Goal: Task Accomplishment & Management: Manage account settings

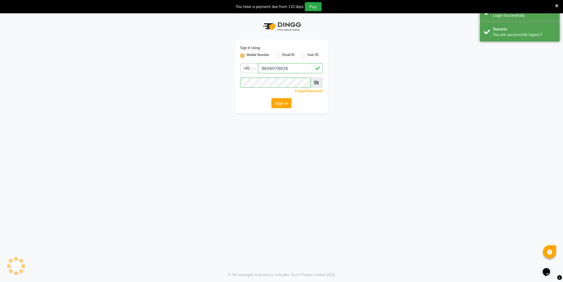
select select "106"
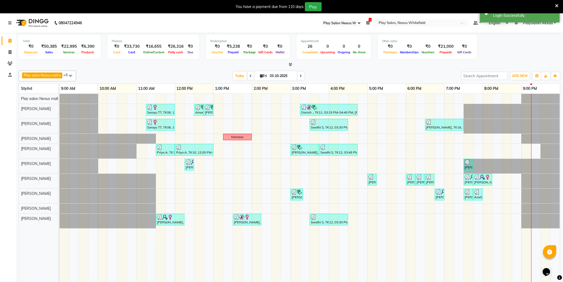
click at [558, 5] on icon at bounding box center [556, 5] width 3 height 5
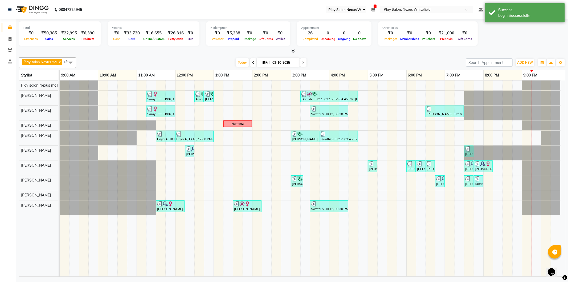
click at [488, 38] on div "Total ₹0 Expenses ₹50,385 Sales ₹22,995 Services ₹6,390 Products Finance ₹0 Cas…" at bounding box center [292, 34] width 546 height 26
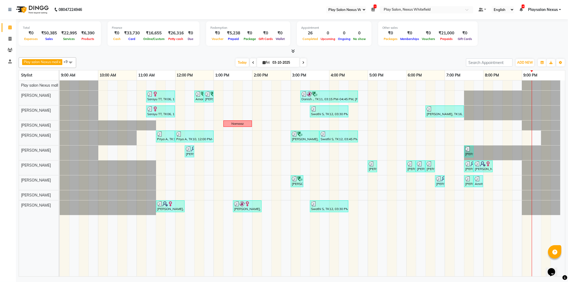
click at [512, 9] on select "English ENGLISH Español العربية मराठी हिंदी ગુજરાતી தமிழ் 中文" at bounding box center [502, 9] width 23 height 7
click at [528, 24] on div "Total ₹0 Expenses ₹50,385 Sales ₹22,995 Services ₹6,390 Products Finance ₹0 Cas…" at bounding box center [292, 34] width 546 height 26
click at [525, 62] on span "ADD NEW" at bounding box center [525, 62] width 16 height 4
click at [505, 39] on div "Total ₹0 Expenses ₹50,385 Sales ₹22,995 Services ₹6,390 Products Finance ₹0 Cas…" at bounding box center [292, 34] width 546 height 26
click at [376, 7] on span "1" at bounding box center [374, 7] width 3 height 4
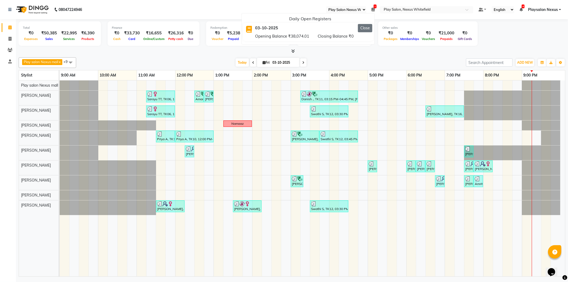
click at [370, 30] on button "Close" at bounding box center [365, 28] width 14 height 8
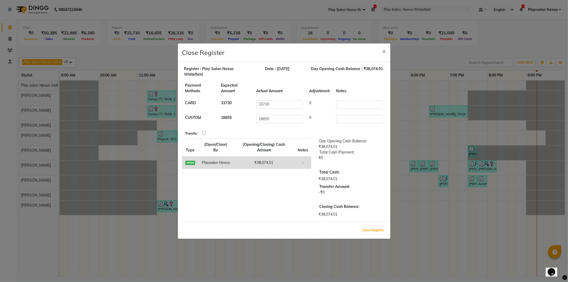
click at [204, 132] on input "checkbox" at bounding box center [203, 132] width 3 height 3
checkbox input "true"
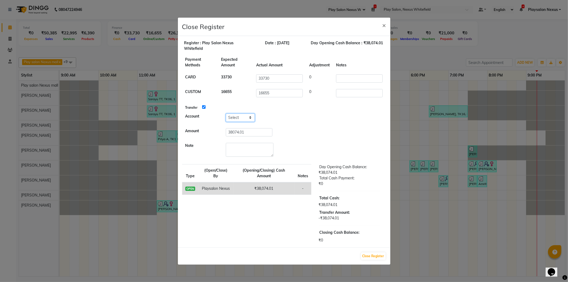
click at [234, 119] on select "Select [PERSON_NAME] Cash" at bounding box center [240, 117] width 29 height 8
select select "7478"
click at [226, 113] on select "Select [PERSON_NAME] Cash" at bounding box center [240, 117] width 29 height 8
click at [236, 148] on textarea at bounding box center [250, 150] width 48 height 14
drag, startPoint x: 228, startPoint y: 133, endPoint x: 208, endPoint y: 134, distance: 20.8
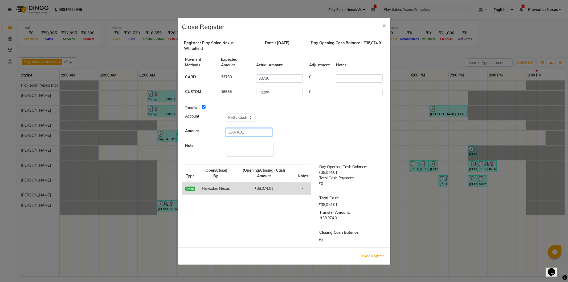
click at [207, 133] on tr "Amount 38074.01" at bounding box center [284, 132] width 204 height 15
type input "14000"
click at [252, 148] on textarea at bounding box center [250, 150] width 48 height 14
type textarea "PG rent paid to [PERSON_NAME] & [PERSON_NAME]"
click at [374, 255] on button "Close Register" at bounding box center [373, 255] width 24 height 7
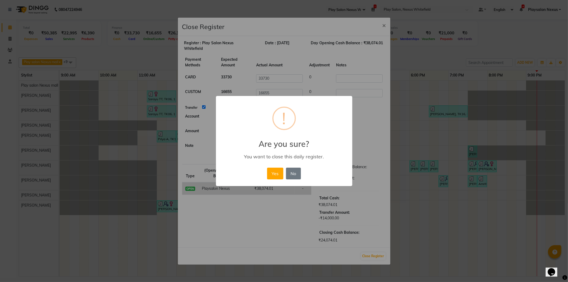
click at [278, 174] on button "Yes" at bounding box center [275, 173] width 16 height 12
